Goal: Information Seeking & Learning: Compare options

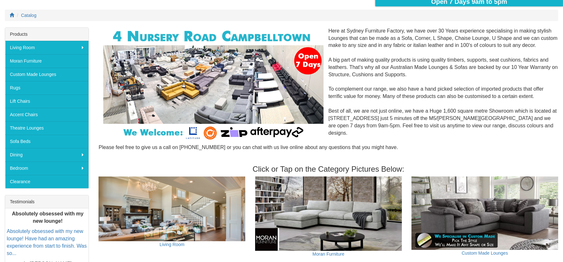
scroll to position [142, 0]
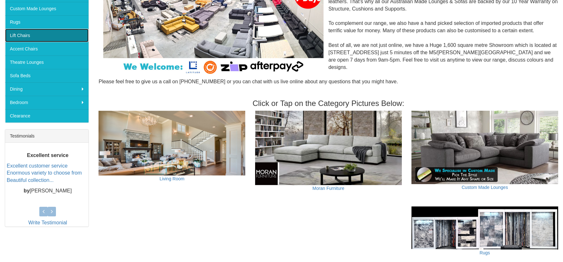
click at [49, 42] on link "Lift Chairs" at bounding box center [46, 35] width 83 height 13
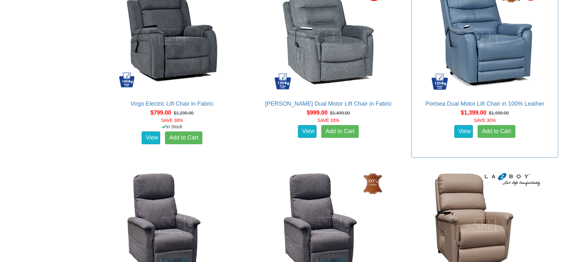
scroll to position [461, 0]
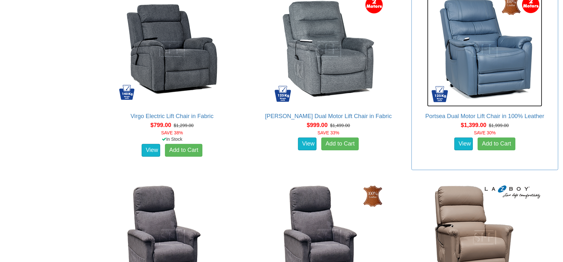
click at [492, 61] on img at bounding box center [484, 49] width 115 height 115
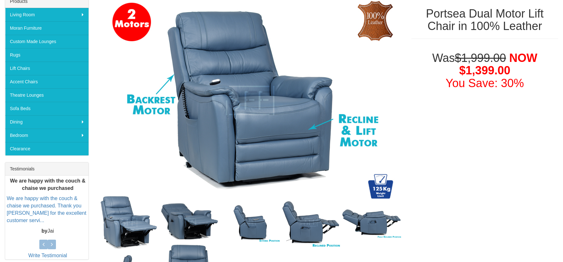
scroll to position [177, 0]
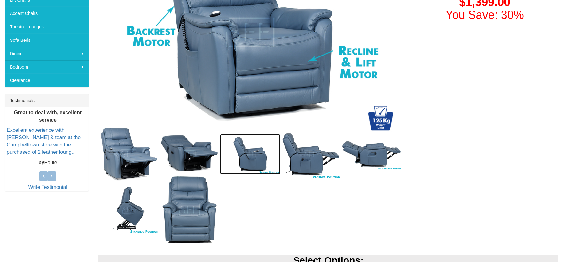
click at [259, 158] on img at bounding box center [250, 154] width 61 height 40
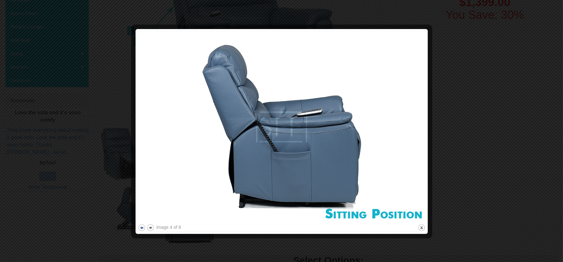
click at [139, 227] on button "previous" at bounding box center [142, 228] width 8 height 8
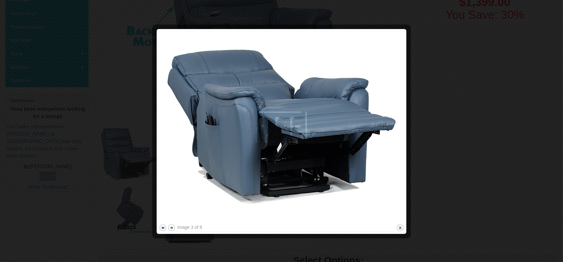
click at [162, 227] on button "previous" at bounding box center [163, 228] width 8 height 8
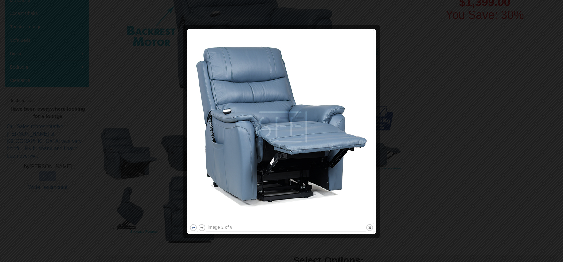
click at [193, 226] on button "previous" at bounding box center [193, 228] width 8 height 8
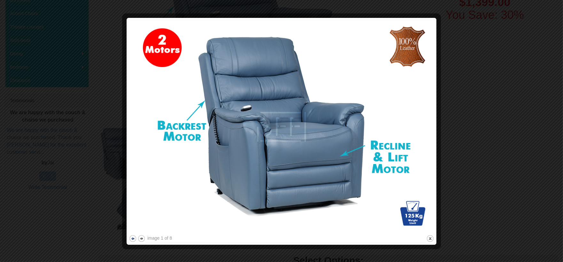
click at [132, 236] on button "previous" at bounding box center [133, 239] width 8 height 8
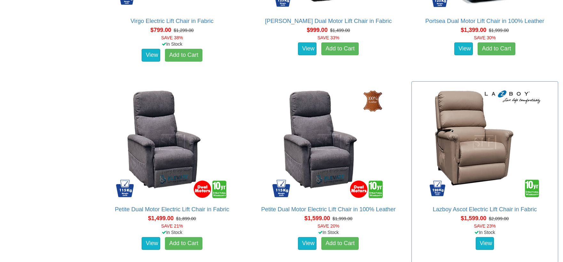
scroll to position [568, 0]
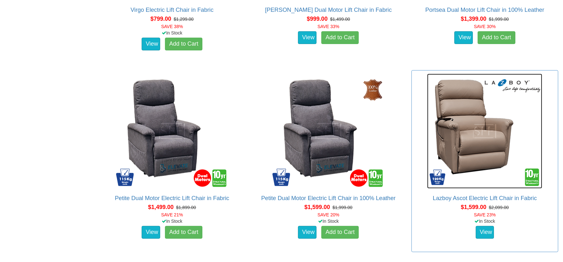
click at [470, 140] on img at bounding box center [484, 131] width 115 height 115
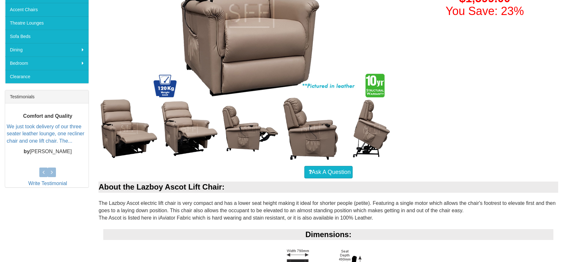
scroll to position [177, 0]
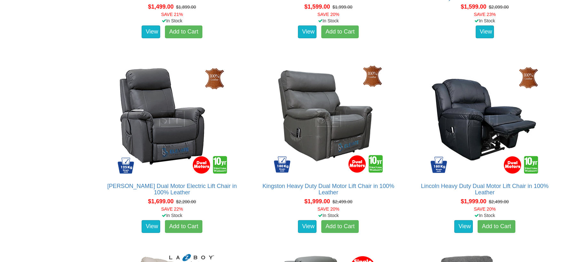
scroll to position [781, 0]
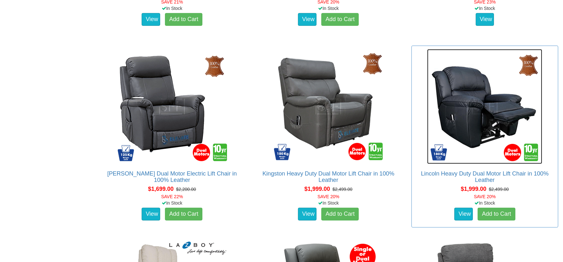
click at [483, 110] on img at bounding box center [484, 106] width 115 height 115
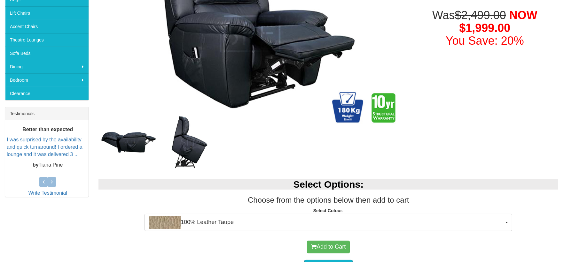
scroll to position [177, 0]
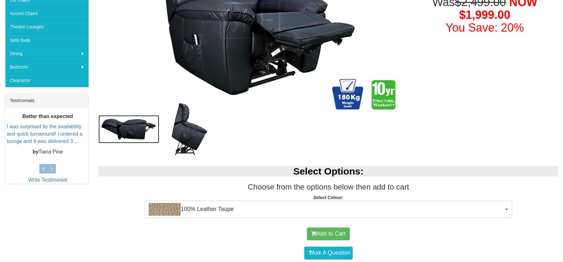
click at [134, 134] on img at bounding box center [128, 129] width 61 height 28
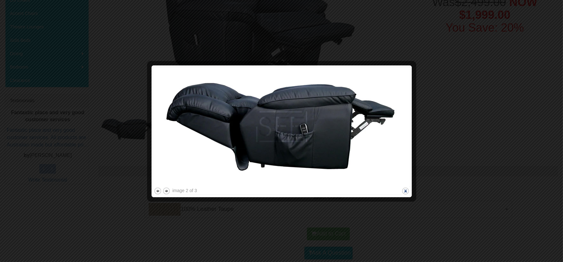
click at [404, 188] on button "close" at bounding box center [405, 191] width 8 height 8
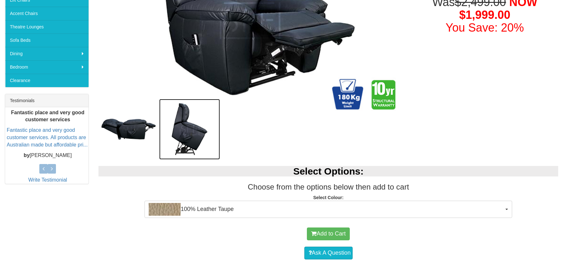
click at [194, 141] on img at bounding box center [189, 129] width 61 height 61
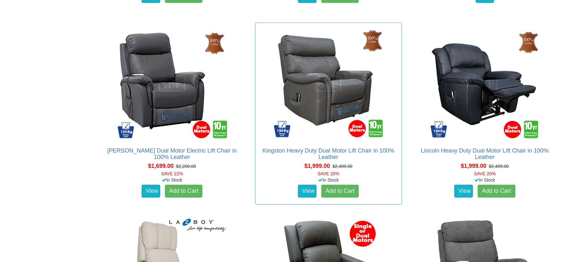
scroll to position [816, 0]
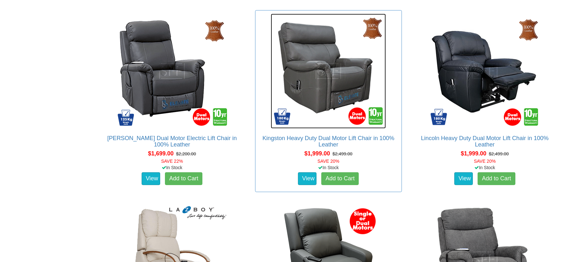
click at [328, 76] on img at bounding box center [328, 71] width 115 height 115
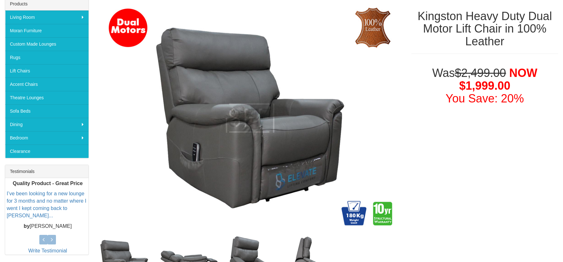
scroll to position [71, 0]
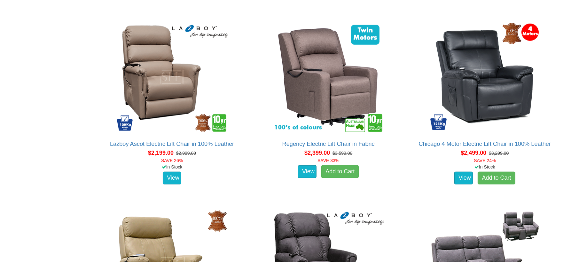
scroll to position [1171, 0]
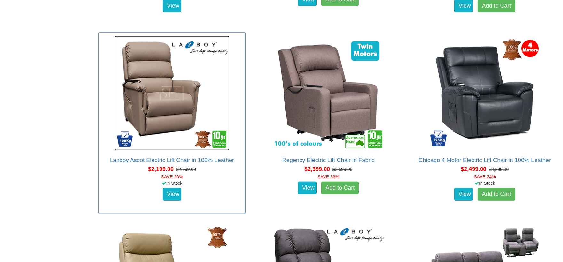
click at [174, 112] on img at bounding box center [171, 93] width 115 height 115
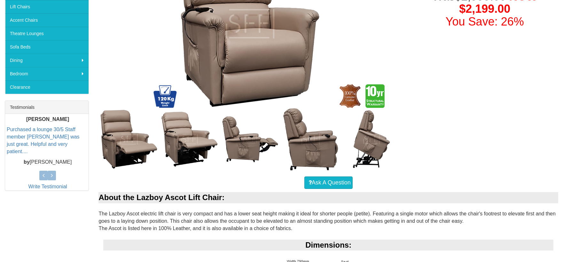
scroll to position [177, 0]
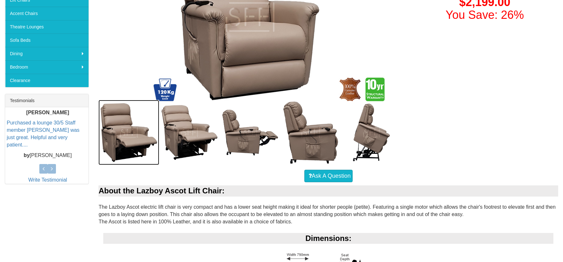
click at [135, 141] on img at bounding box center [128, 132] width 61 height 65
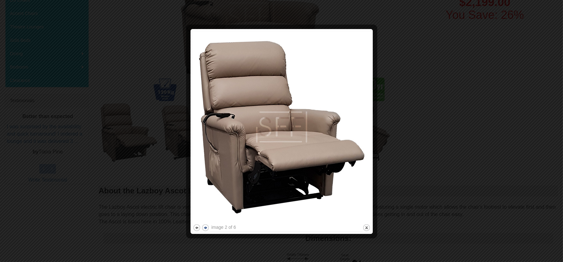
click at [206, 228] on button "next" at bounding box center [205, 228] width 8 height 8
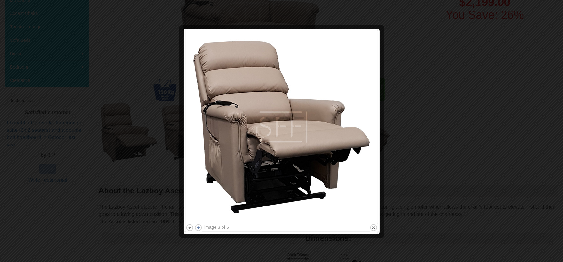
click at [199, 228] on button "next" at bounding box center [198, 228] width 8 height 8
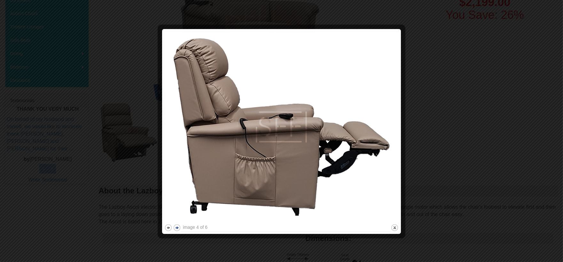
click at [179, 227] on button "next" at bounding box center [177, 228] width 8 height 8
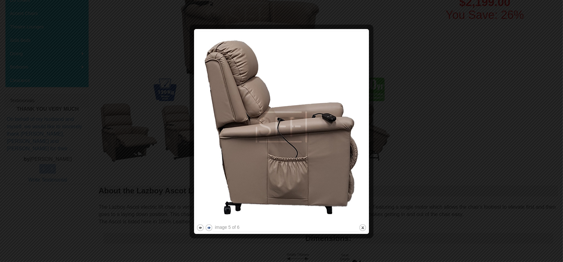
click at [209, 228] on button "next" at bounding box center [209, 228] width 8 height 8
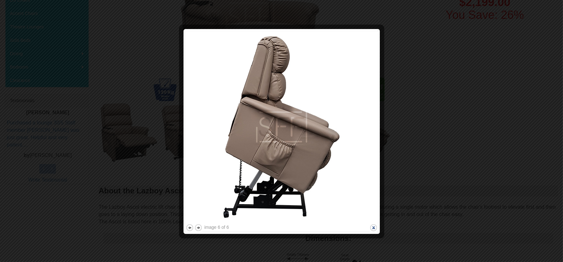
click at [373, 226] on button "close" at bounding box center [373, 228] width 8 height 8
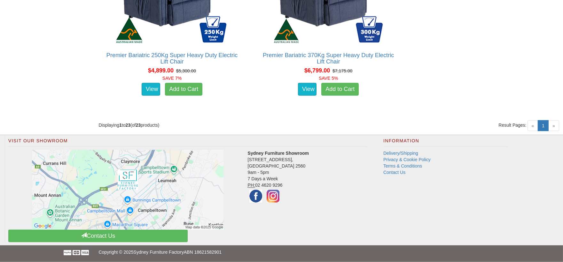
scroll to position [1598, 0]
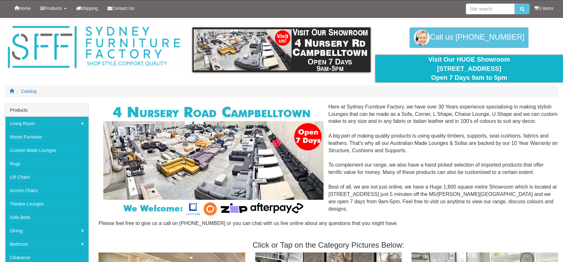
scroll to position [142, 0]
